Goal: Information Seeking & Learning: Find specific fact

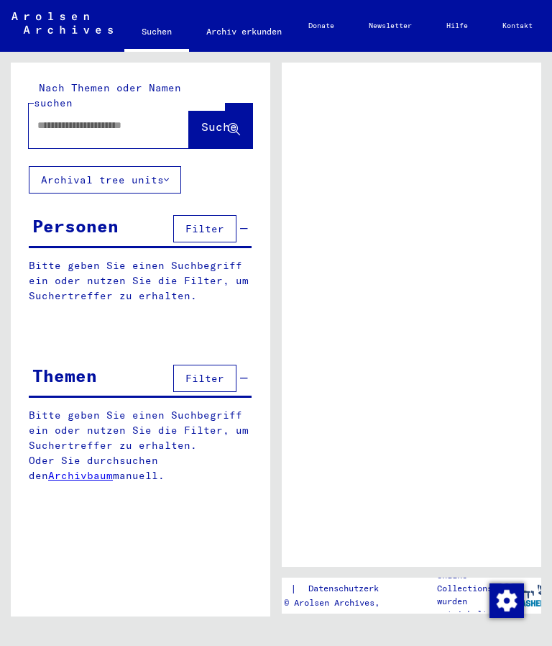
click at [106, 118] on input "text" at bounding box center [95, 125] width 117 height 15
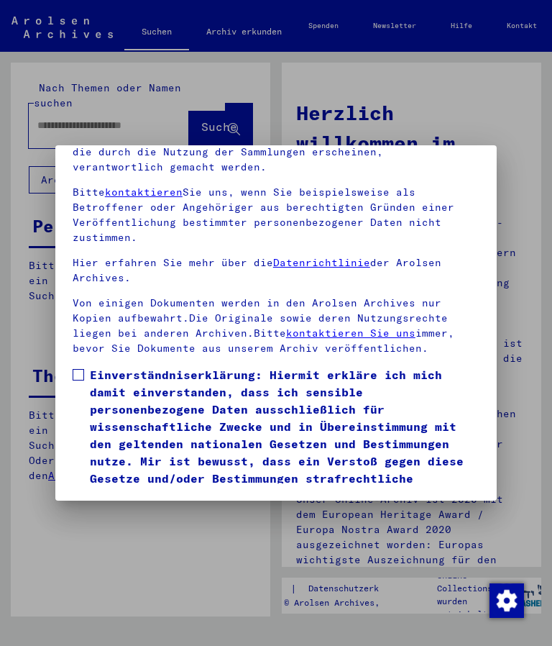
scroll to position [200, 0]
click at [162, 511] on button "Ich stimme zu" at bounding box center [127, 524] width 109 height 27
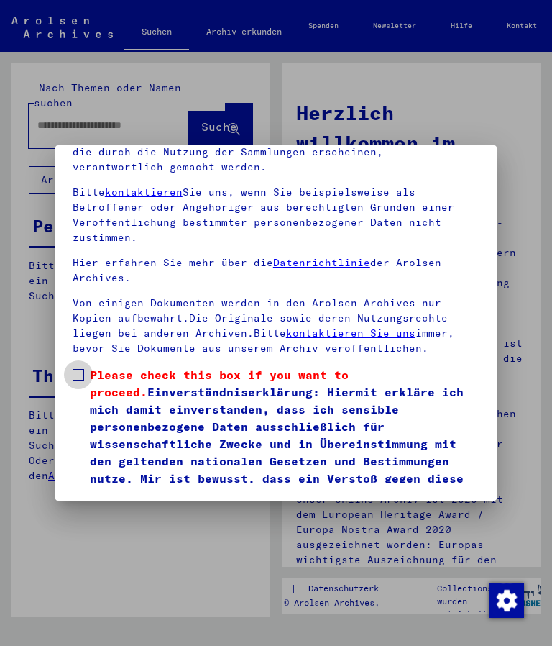
click at [84, 366] on label "Please check this box if you want to proceed. Einverständniserklärung: Hiermit …" at bounding box center [276, 443] width 407 height 155
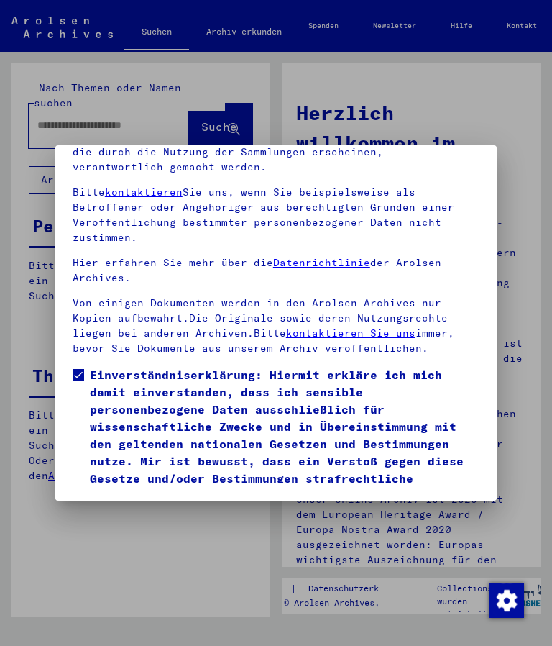
click at [160, 511] on button "Ich stimme zu" at bounding box center [127, 524] width 109 height 27
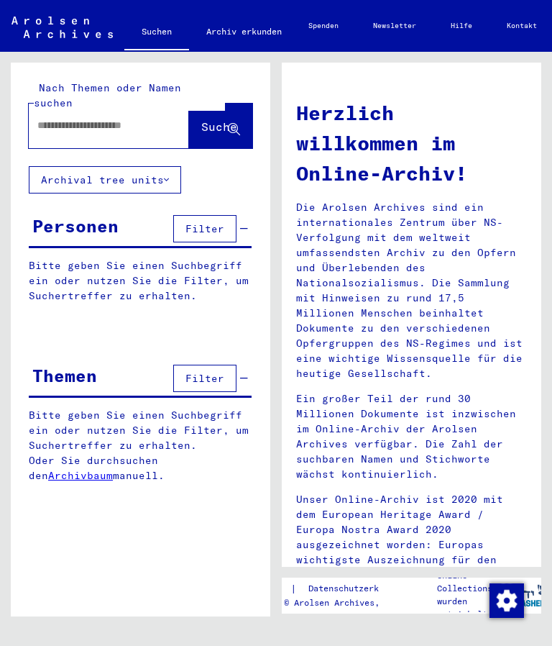
click at [86, 118] on input "text" at bounding box center [91, 125] width 109 height 15
type input "**********"
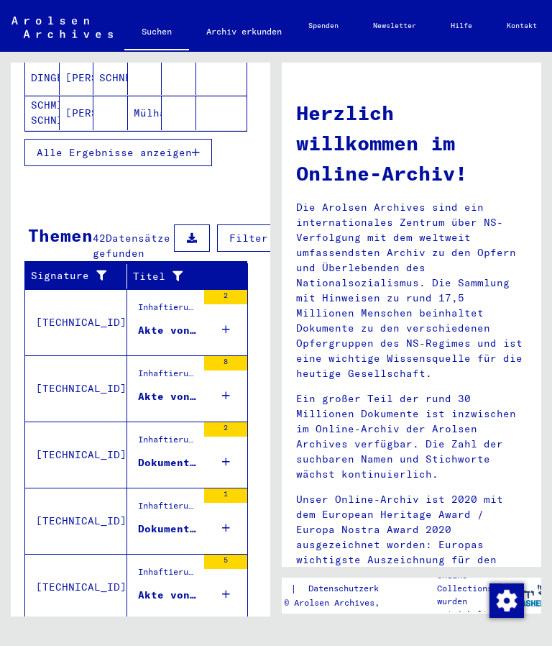
scroll to position [340, 4]
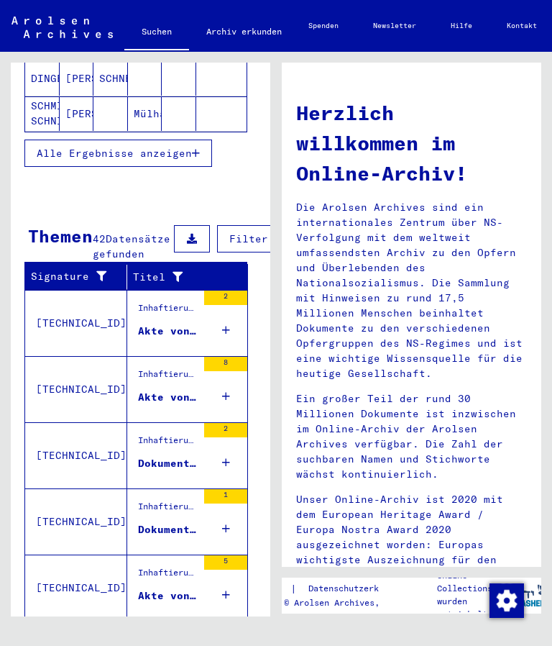
click at [158, 151] on span "Alle Ergebnisse anzeigen" at bounding box center [114, 153] width 155 height 13
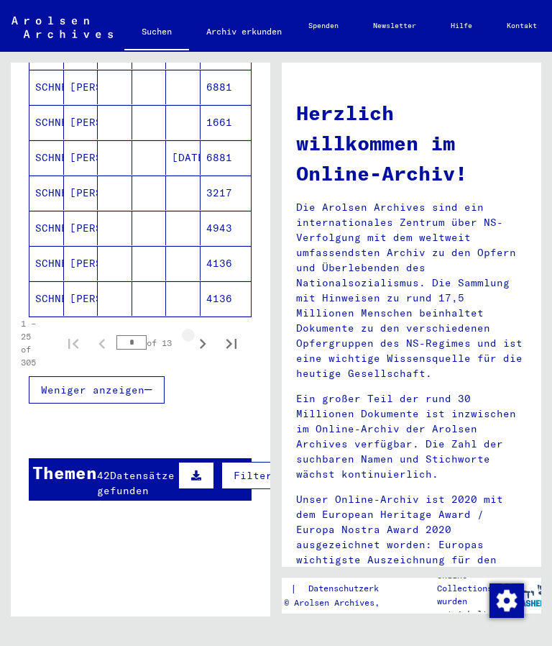
scroll to position [860, 0]
click at [204, 353] on icon "Next page" at bounding box center [203, 344] width 20 height 20
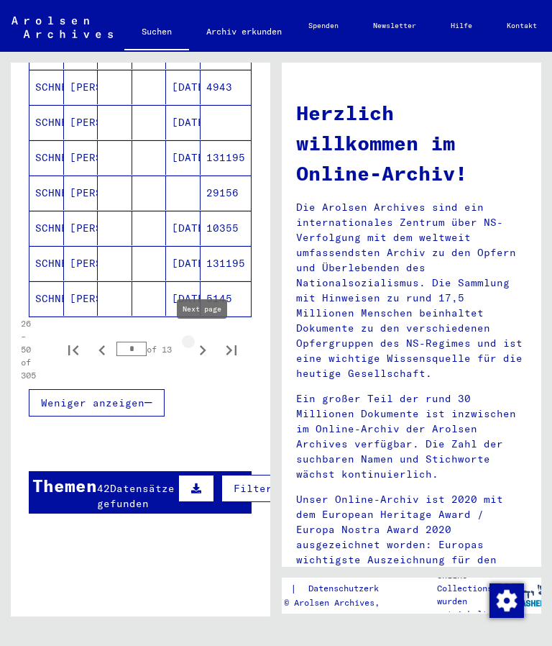
type input "*"
click at [192, 222] on mat-cell "[DATE]" at bounding box center [183, 228] width 35 height 35
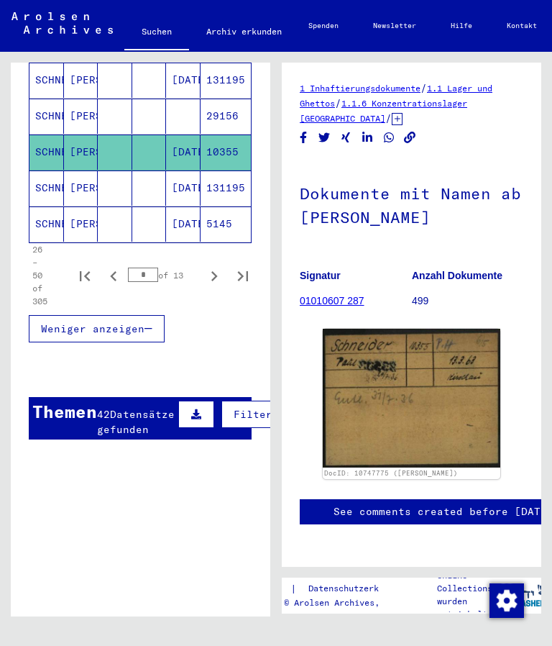
scroll to position [1017, -10]
